Goal: Information Seeking & Learning: Learn about a topic

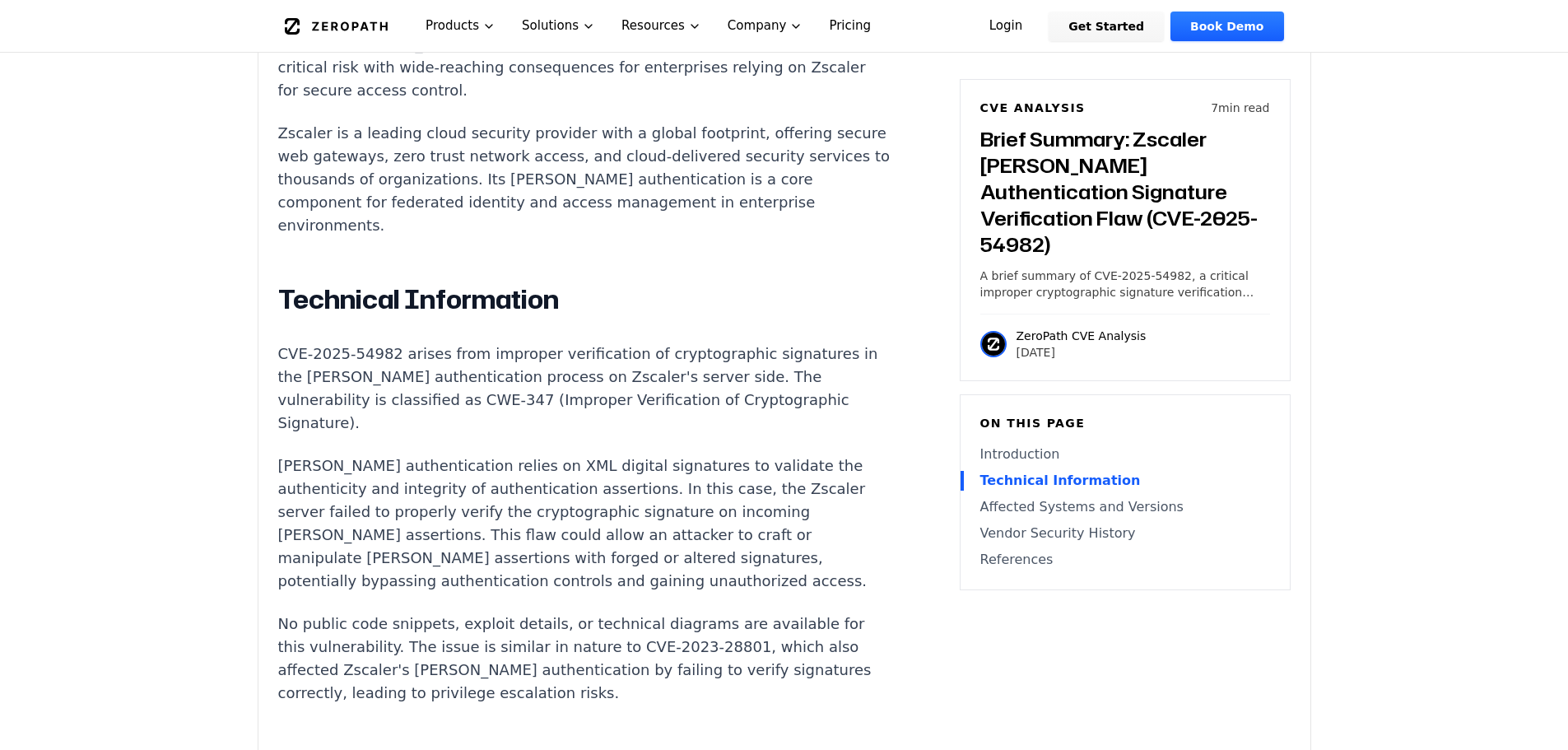
scroll to position [1317, 0]
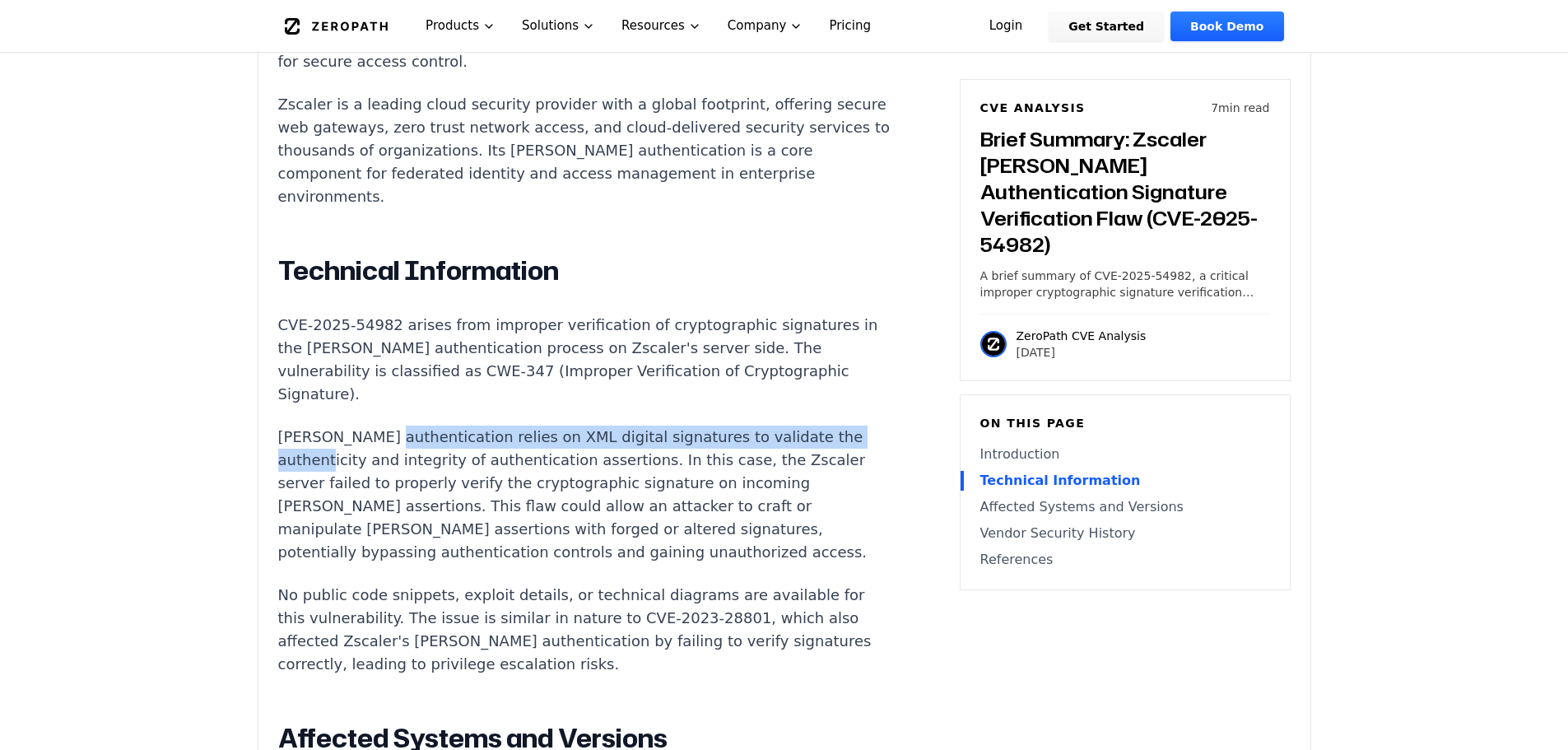
drag, startPoint x: 381, startPoint y: 313, endPoint x: 385, endPoint y: 340, distance: 27.3
click at [385, 426] on p "[PERSON_NAME] authentication relies on XML digital signatures to validate the a…" at bounding box center [584, 495] width 612 height 138
click at [352, 426] on p "[PERSON_NAME] authentication relies on XML digital signatures to validate the a…" at bounding box center [584, 495] width 612 height 138
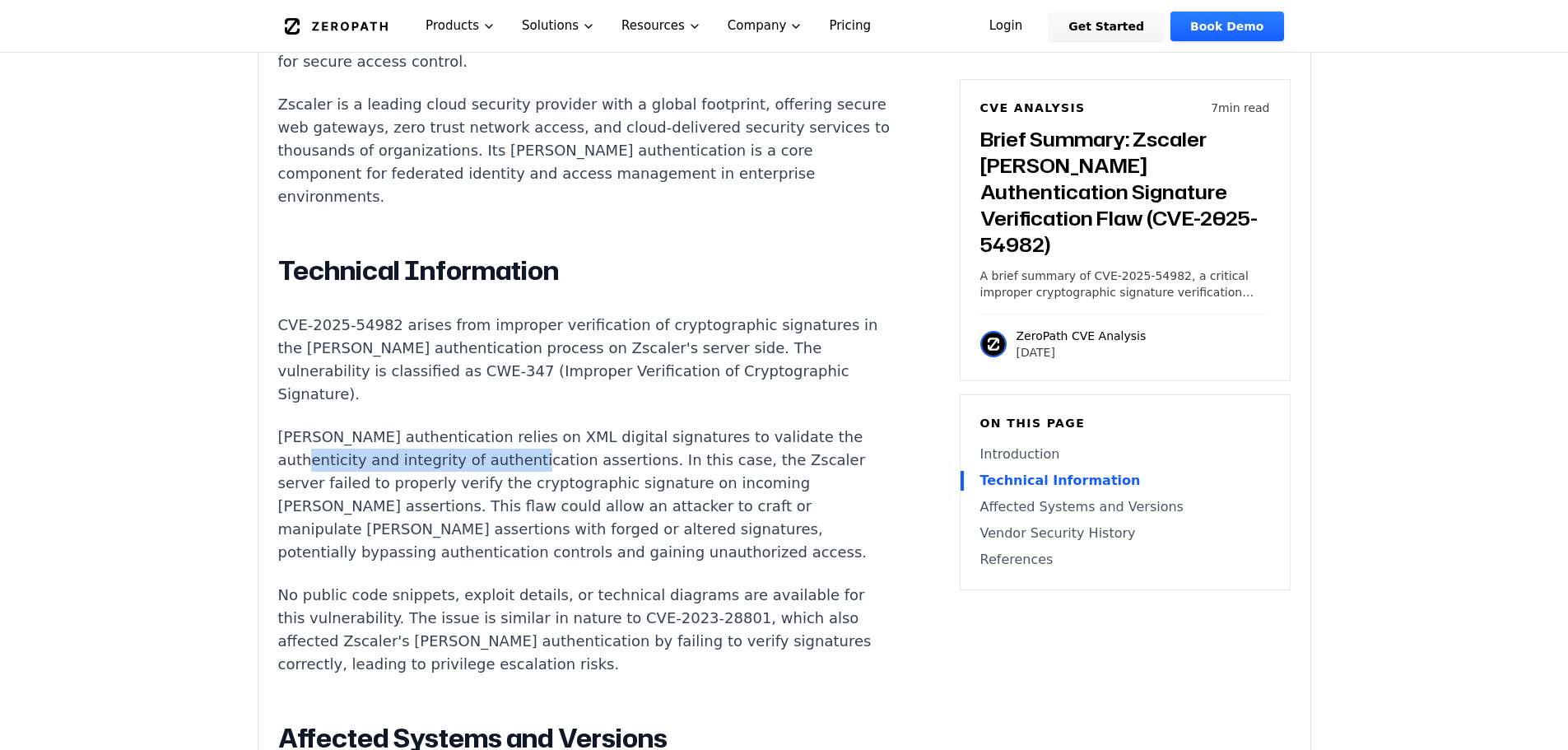
drag, startPoint x: 362, startPoint y: 332, endPoint x: 576, endPoint y: 346, distance: 214.5
click at [576, 426] on p "[PERSON_NAME] authentication relies on XML digital signatures to validate the a…" at bounding box center [584, 495] width 612 height 138
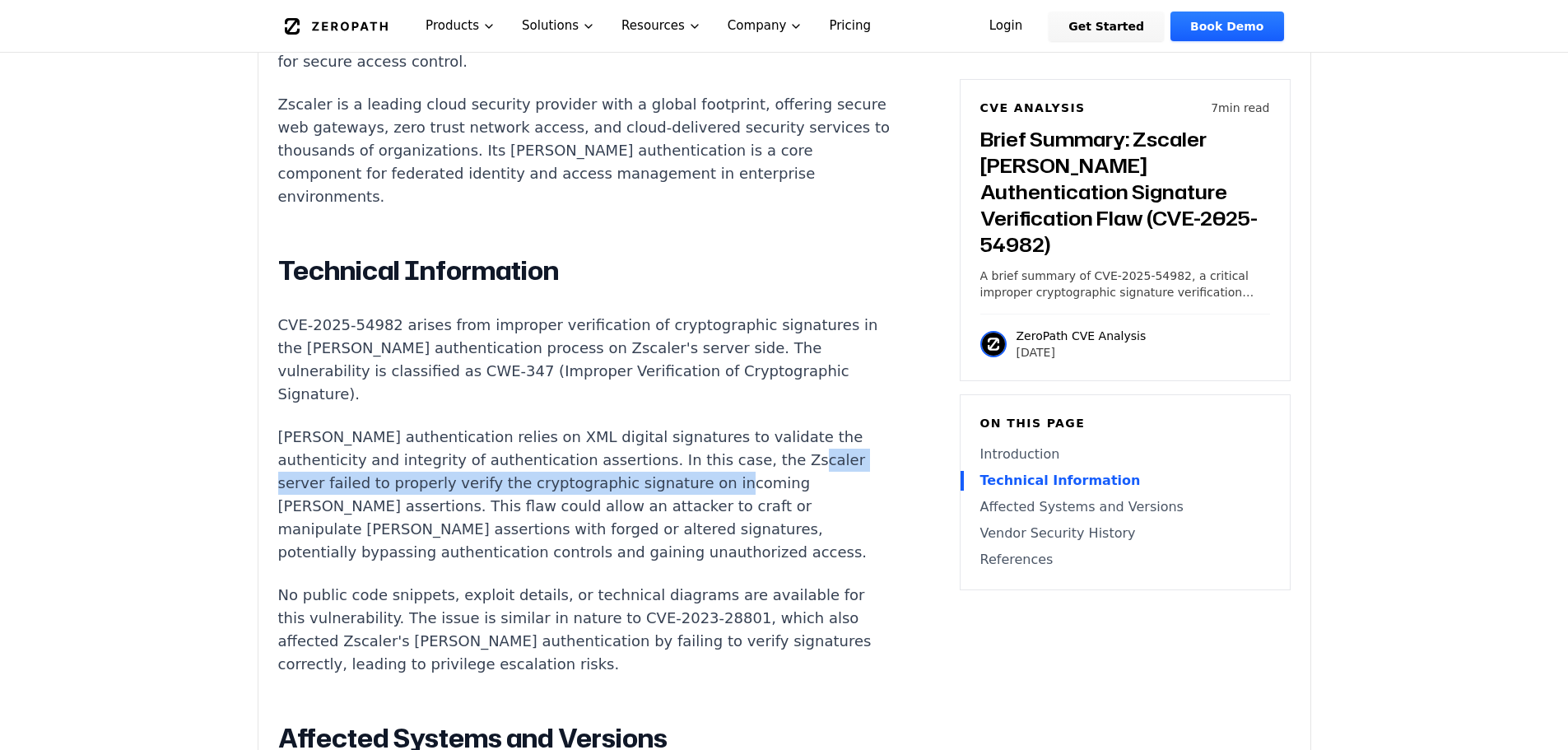
drag, startPoint x: 295, startPoint y: 358, endPoint x: 766, endPoint y: 363, distance: 471.0
click at [766, 426] on p "[PERSON_NAME] authentication relies on XML digital signatures to validate the a…" at bounding box center [584, 495] width 612 height 138
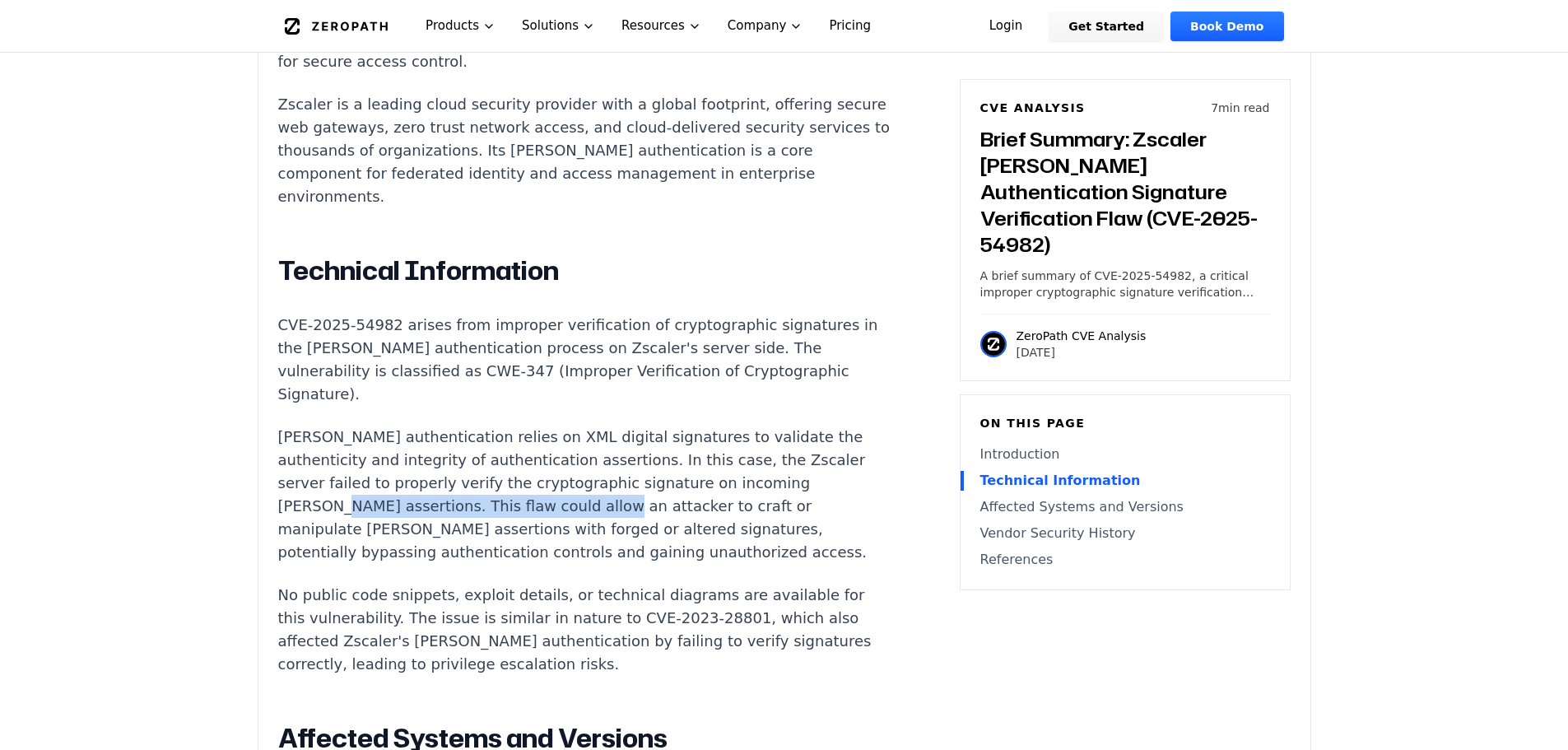
drag, startPoint x: 352, startPoint y: 388, endPoint x: 597, endPoint y: 385, distance: 245.0
click at [597, 426] on p "[PERSON_NAME] authentication relies on XML digital signatures to validate the a…" at bounding box center [584, 495] width 612 height 138
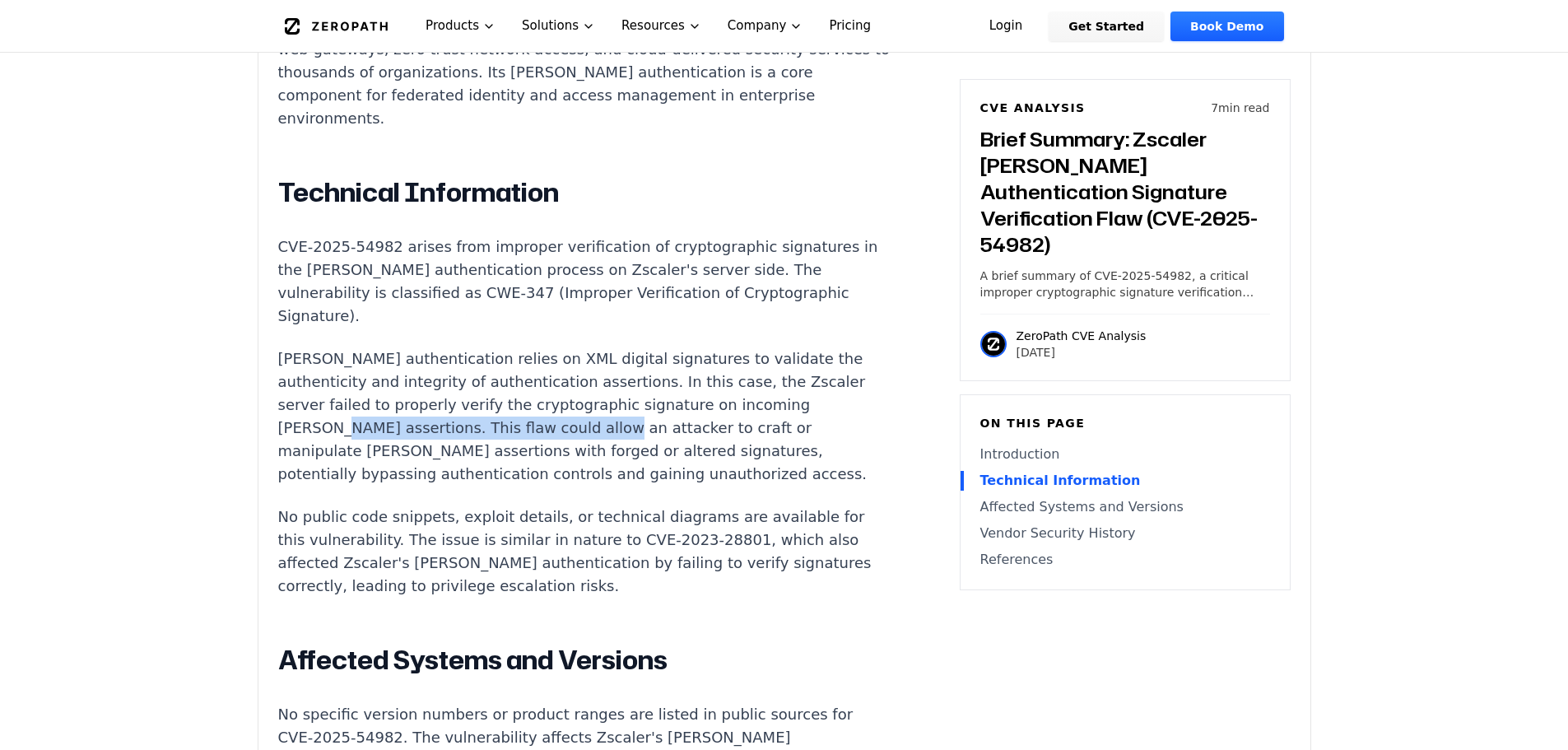
scroll to position [1400, 0]
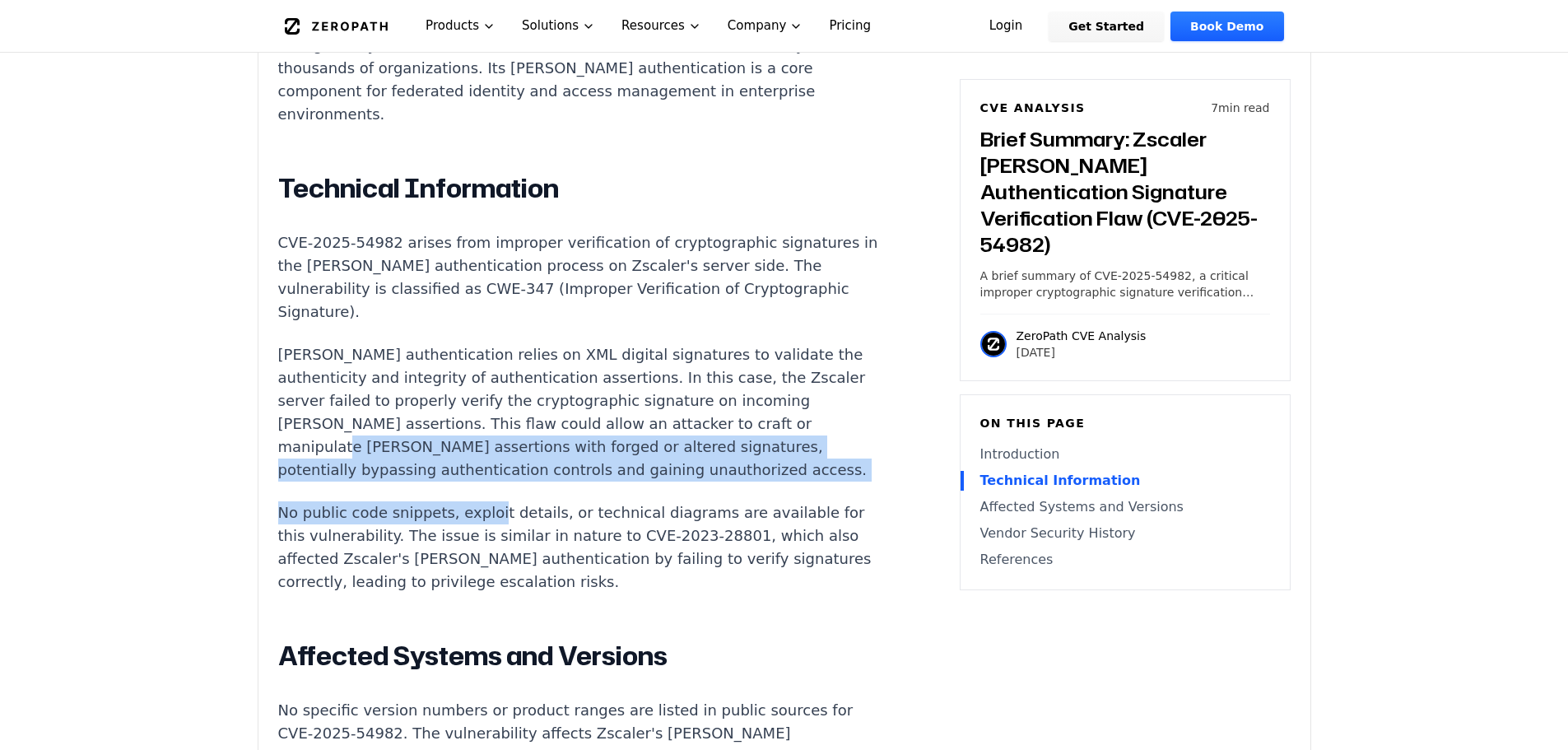
drag, startPoint x: 351, startPoint y: 323, endPoint x: 484, endPoint y: 380, distance: 144.7
click at [484, 380] on div "Introduction Authentication abuse in a cloud security platform can lead to unau…" at bounding box center [584, 567] width 612 height 1503
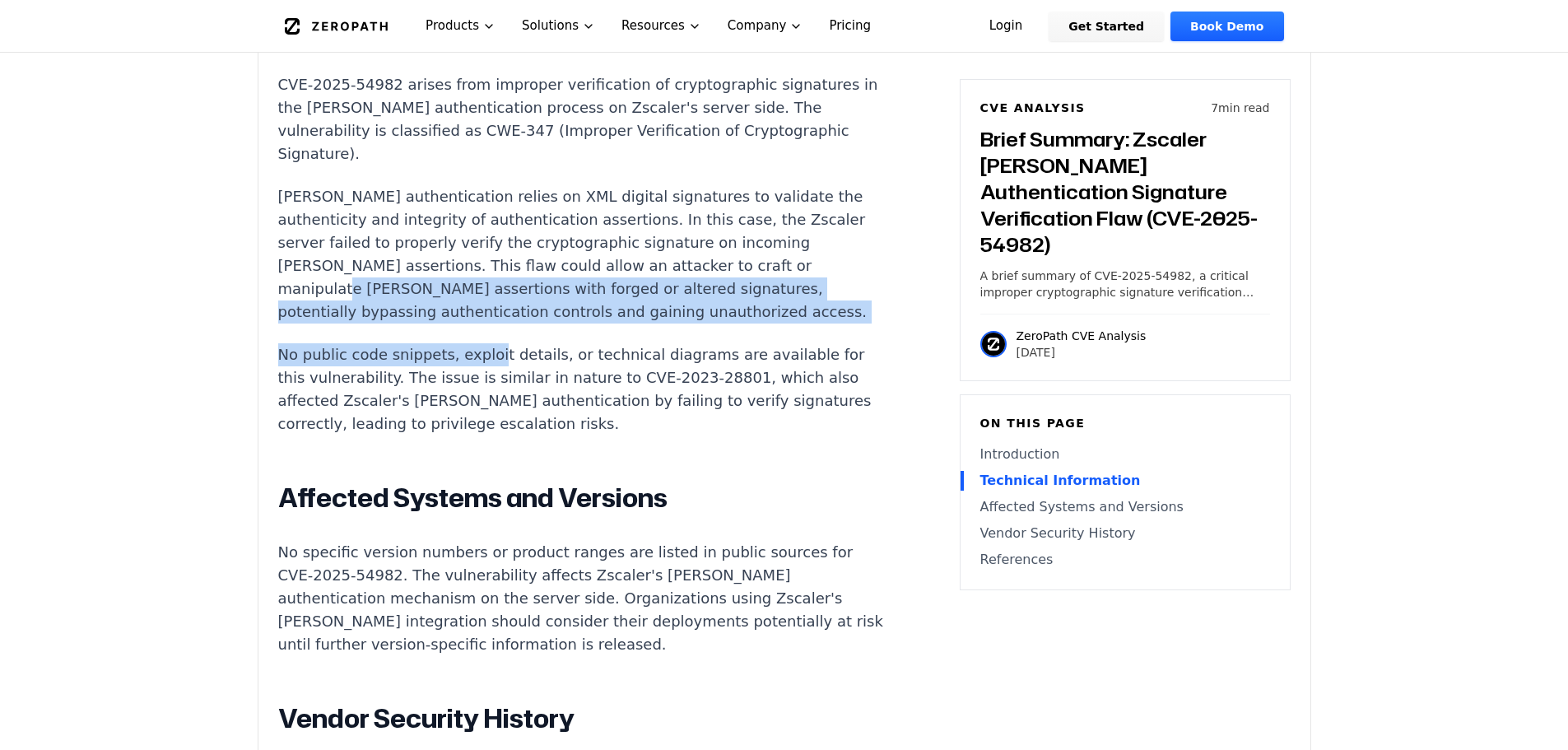
scroll to position [1564, 0]
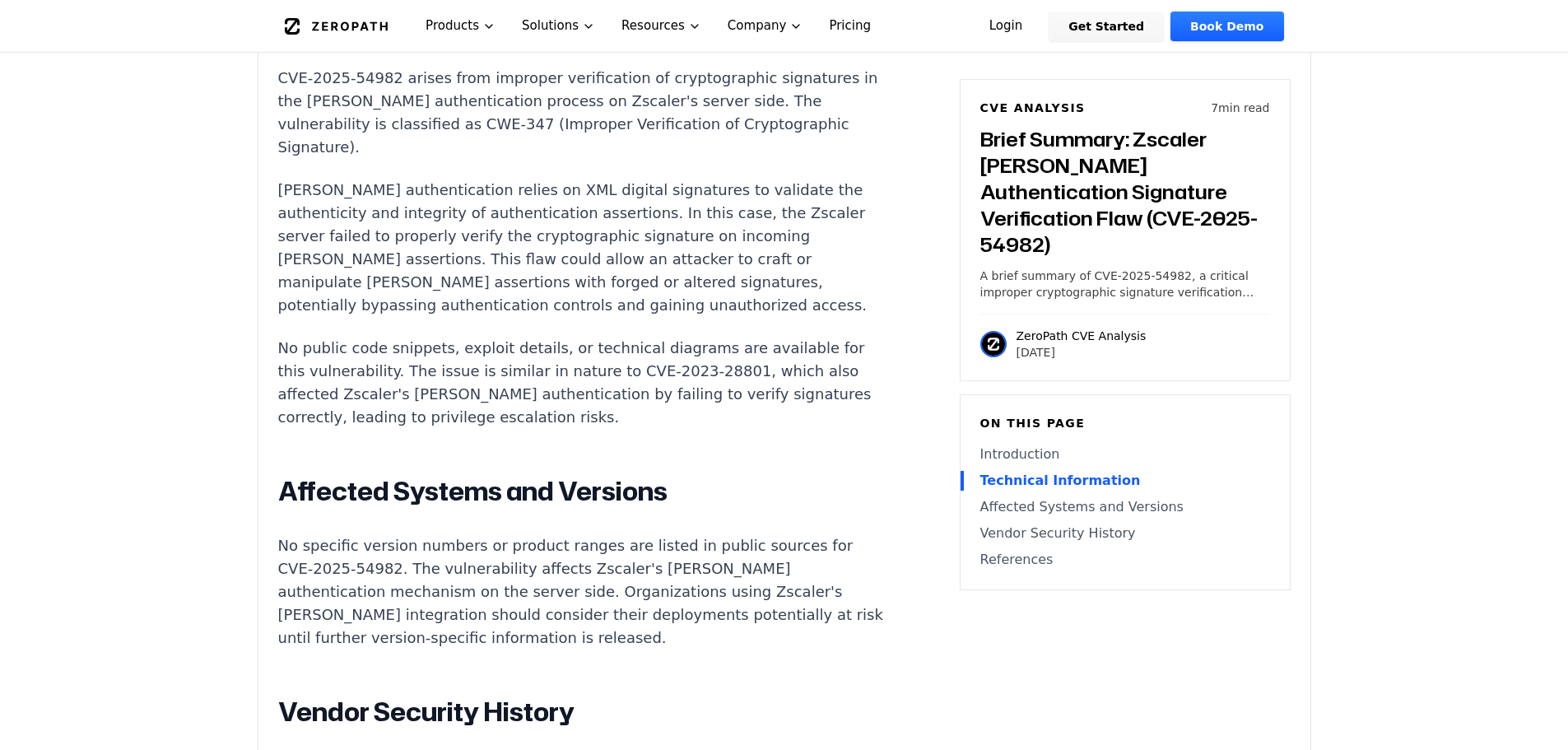
click at [397, 337] on p "No public code snippets, exploit details, or technical diagrams are available f…" at bounding box center [584, 383] width 612 height 93
drag, startPoint x: 478, startPoint y: 230, endPoint x: 510, endPoint y: 235, distance: 32.4
click at [510, 337] on p "No public code snippets, exploit details, or technical diagrams are available f…" at bounding box center [584, 383] width 612 height 93
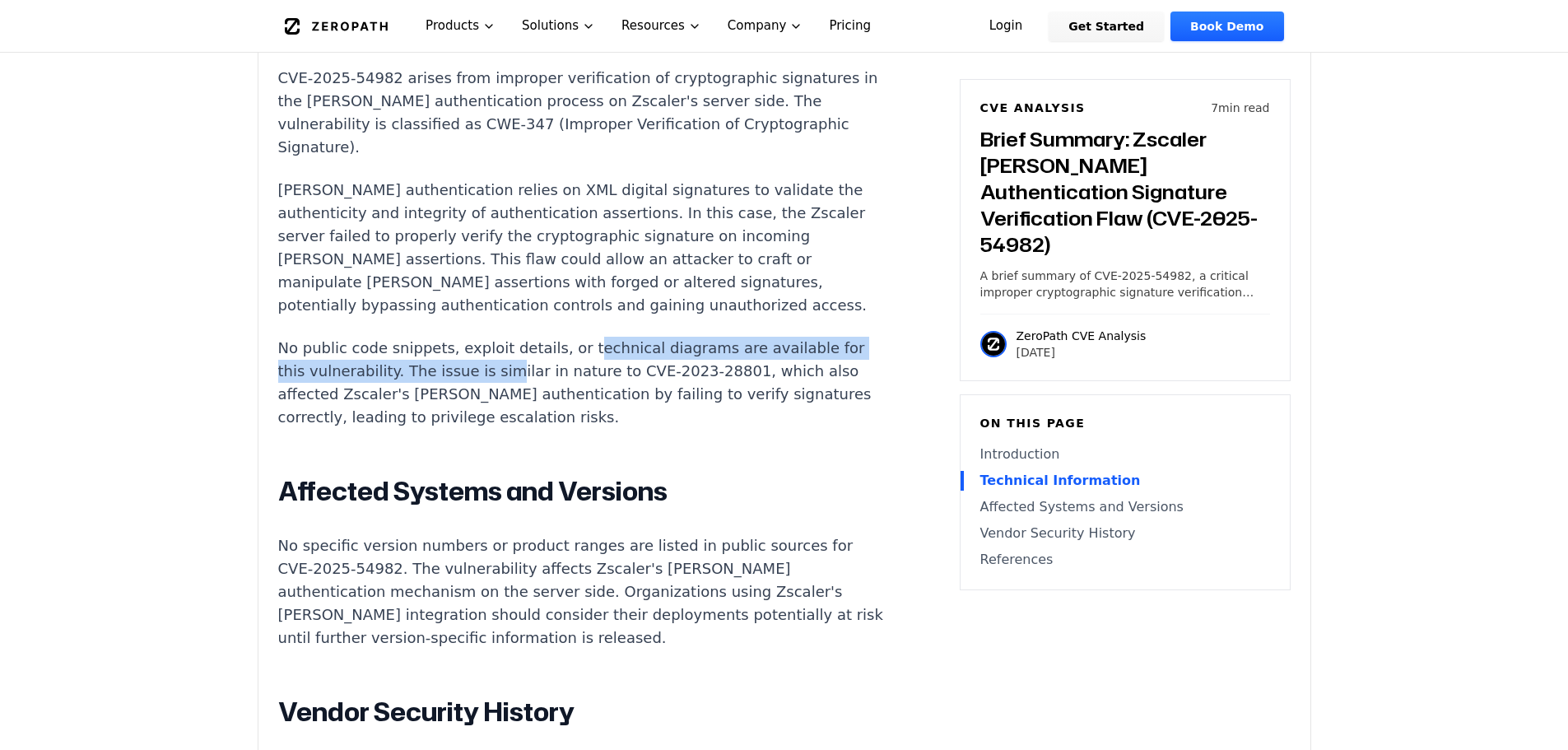
drag, startPoint x: 567, startPoint y: 235, endPoint x: 489, endPoint y: 252, distance: 79.8
click at [489, 337] on p "No public code snippets, exploit details, or technical diagrams are available f…" at bounding box center [584, 383] width 612 height 93
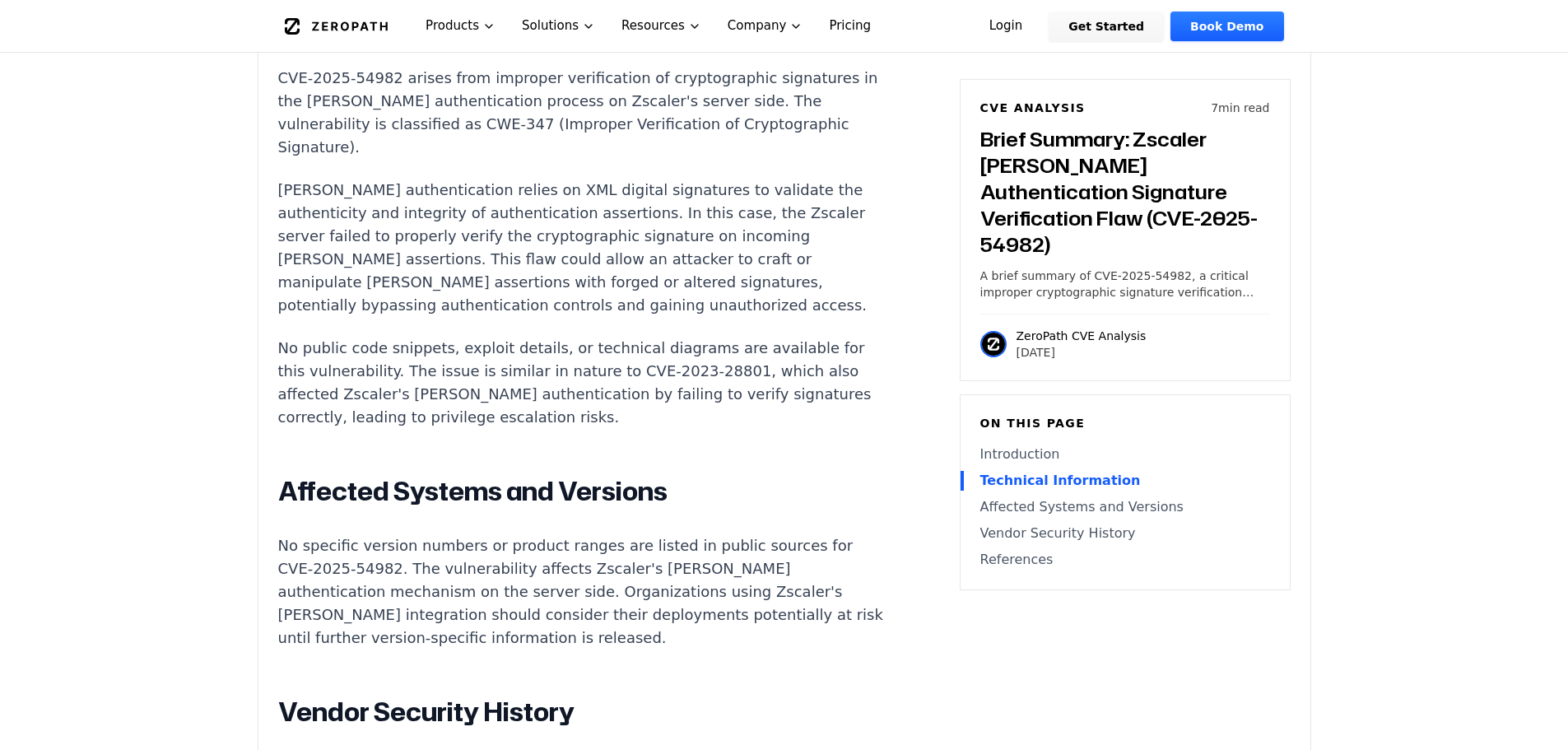
click at [473, 337] on p "No public code snippets, exploit details, or technical diagrams are available f…" at bounding box center [584, 383] width 612 height 93
drag, startPoint x: 452, startPoint y: 246, endPoint x: 618, endPoint y: 252, distance: 166.1
click at [618, 337] on p "No public code snippets, exploit details, or technical diagrams are available f…" at bounding box center [584, 383] width 612 height 93
click at [531, 337] on p "No public code snippets, exploit details, or technical diagrams are available f…" at bounding box center [584, 383] width 612 height 93
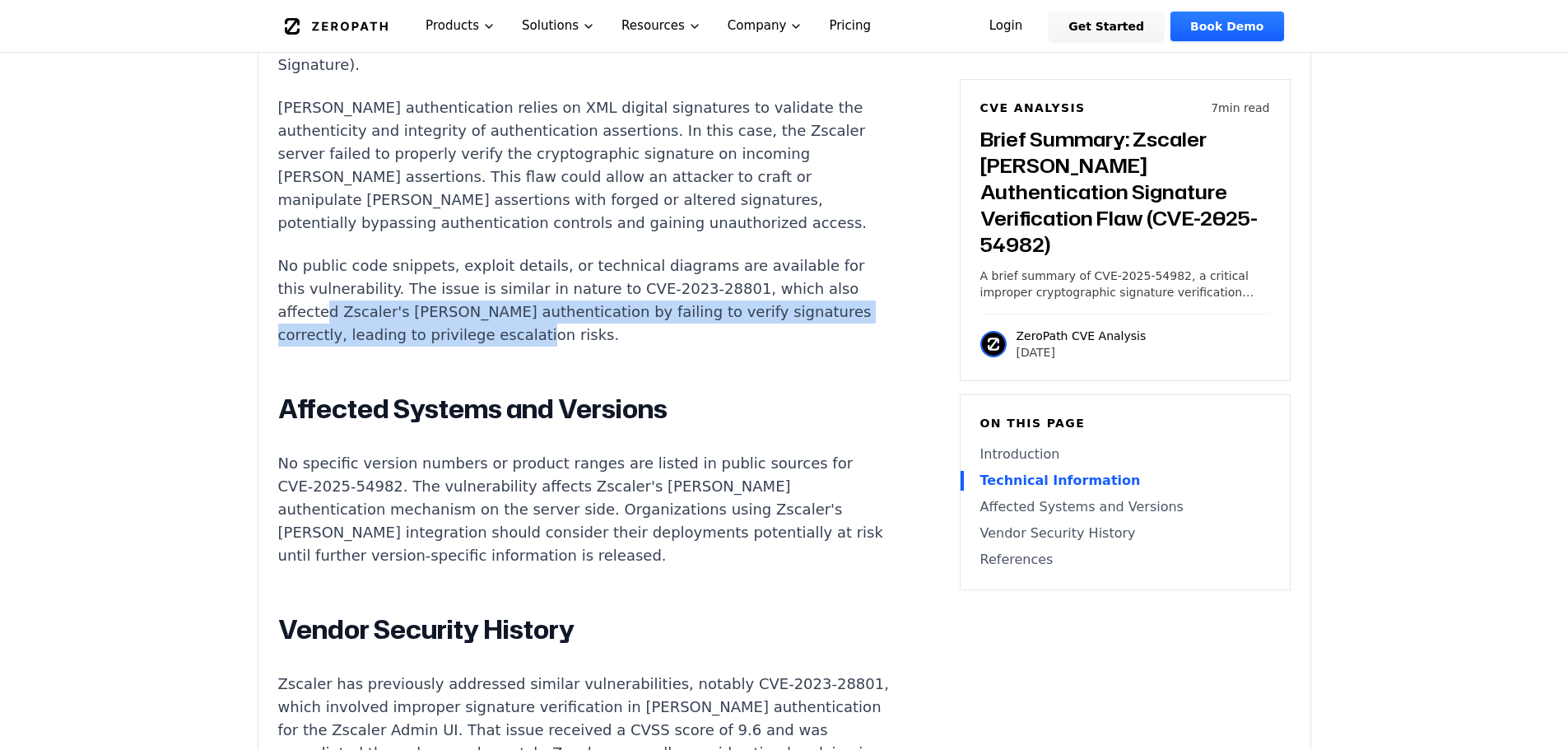
drag, startPoint x: 319, startPoint y: 183, endPoint x: 717, endPoint y: 211, distance: 399.0
click at [717, 254] on p "No public code snippets, exploit details, or technical diagrams are available f…" at bounding box center [584, 301] width 612 height 93
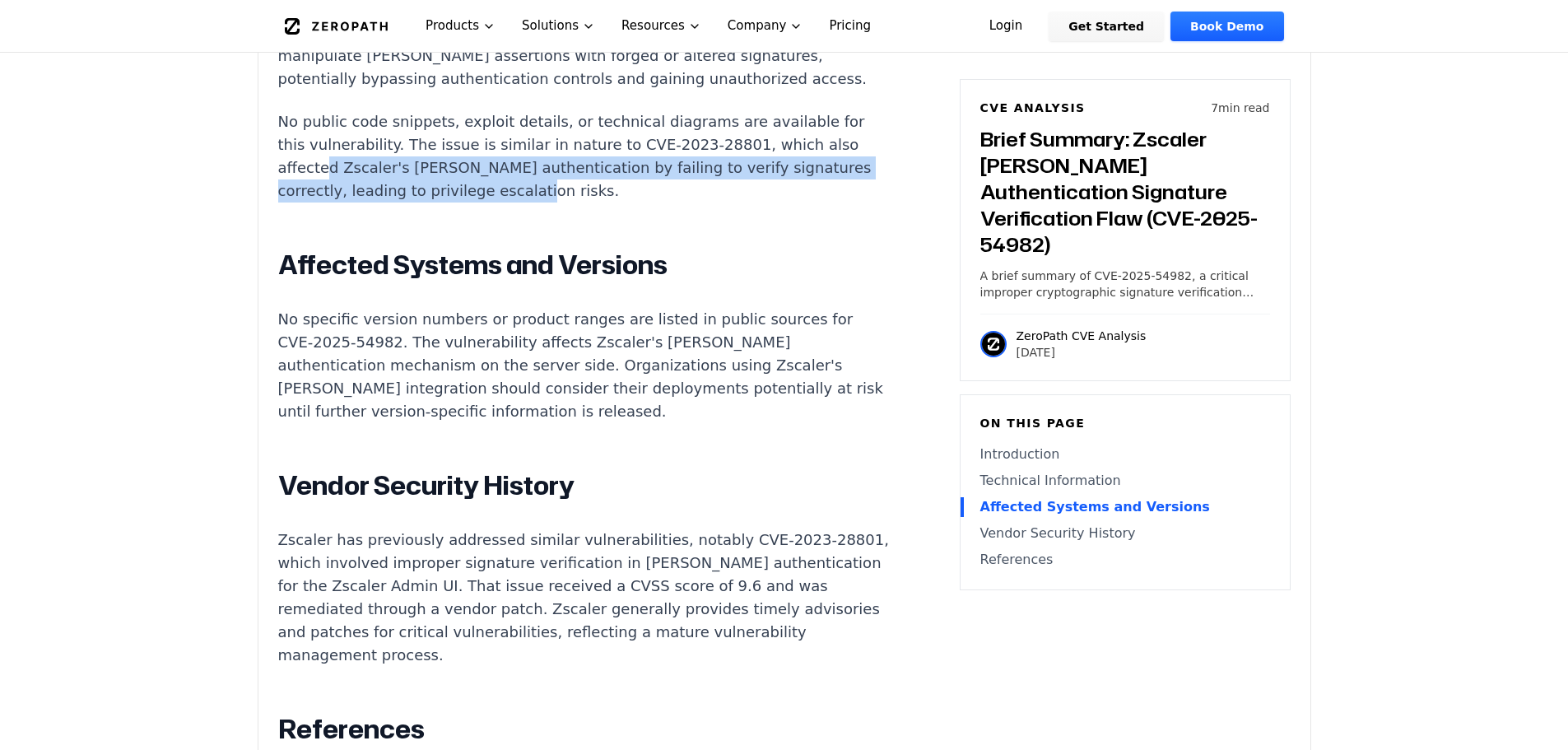
scroll to position [1812, 0]
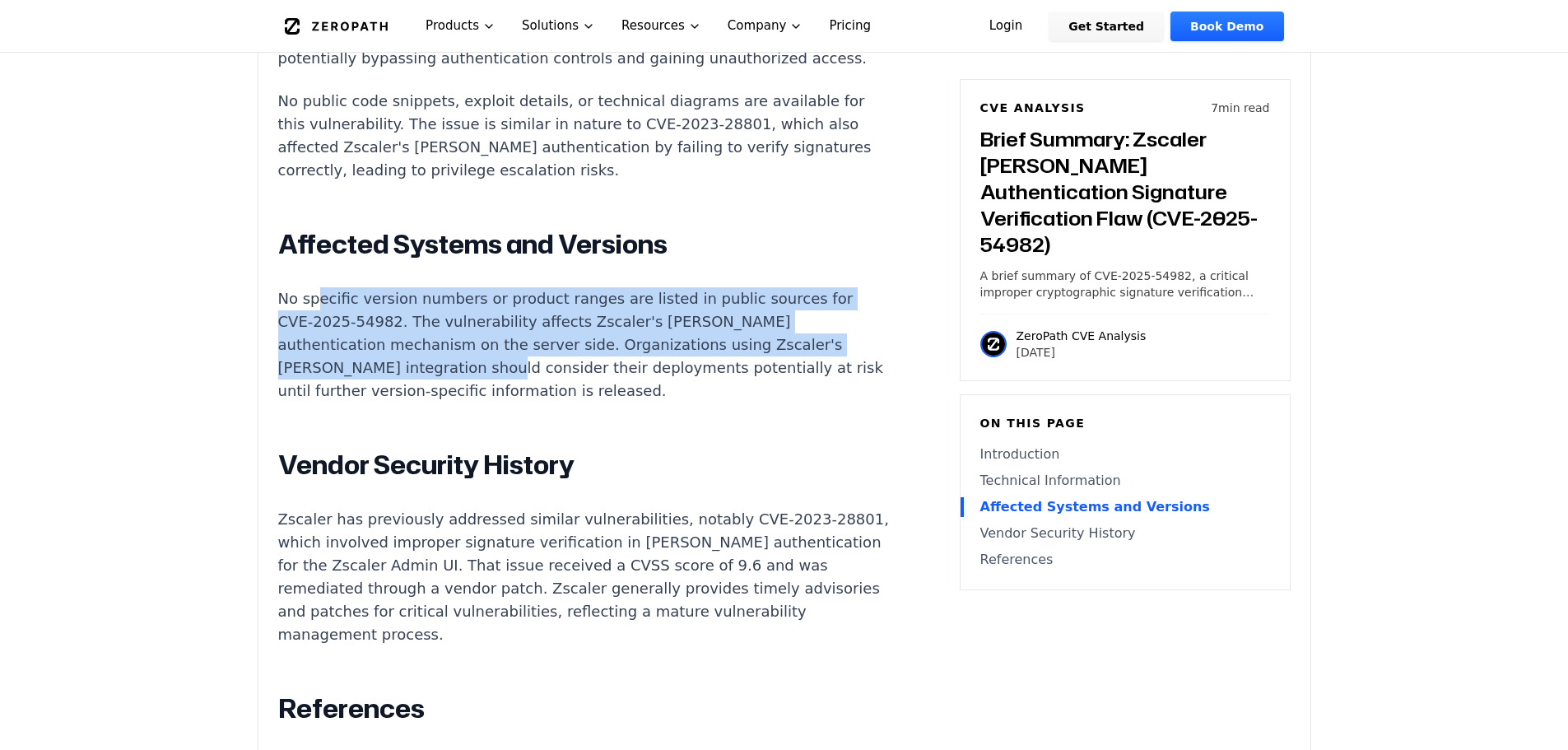
drag, startPoint x: 315, startPoint y: 179, endPoint x: 421, endPoint y: 240, distance: 122.3
click at [421, 288] on p "No specific version numbers or product ranges are listed in public sources for …" at bounding box center [584, 345] width 612 height 115
click at [423, 288] on p "No specific version numbers or product ranges are listed in public sources for …" at bounding box center [584, 345] width 612 height 115
